Goal: Task Accomplishment & Management: Manage account settings

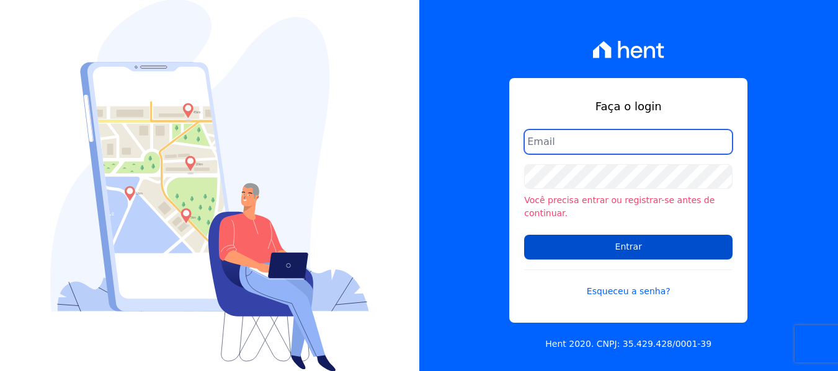
type input "[PERSON_NAME][EMAIL_ADDRESS][DOMAIN_NAME]"
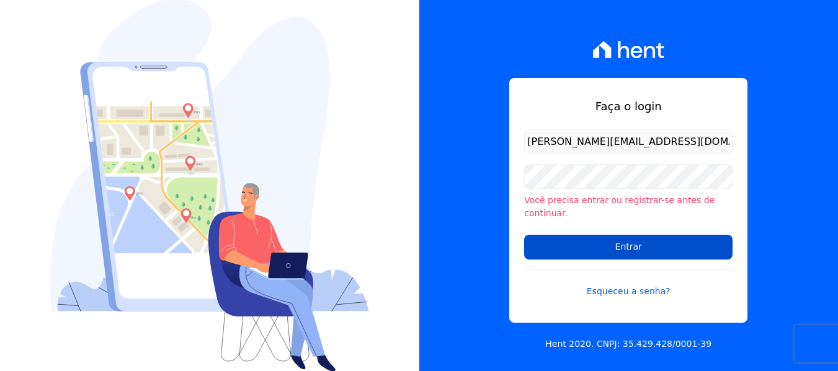
click at [635, 235] on input "Entrar" at bounding box center [628, 247] width 208 height 25
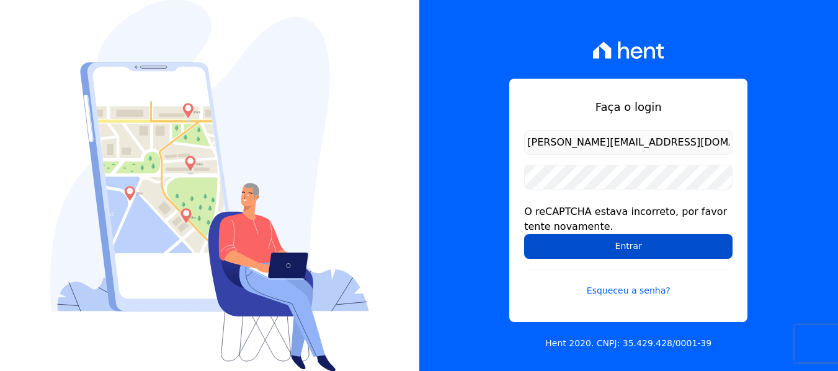
click at [574, 247] on input "Entrar" at bounding box center [628, 246] width 208 height 25
click at [636, 254] on input "Entrar" at bounding box center [628, 246] width 208 height 25
